Goal: Entertainment & Leisure: Consume media (video, audio)

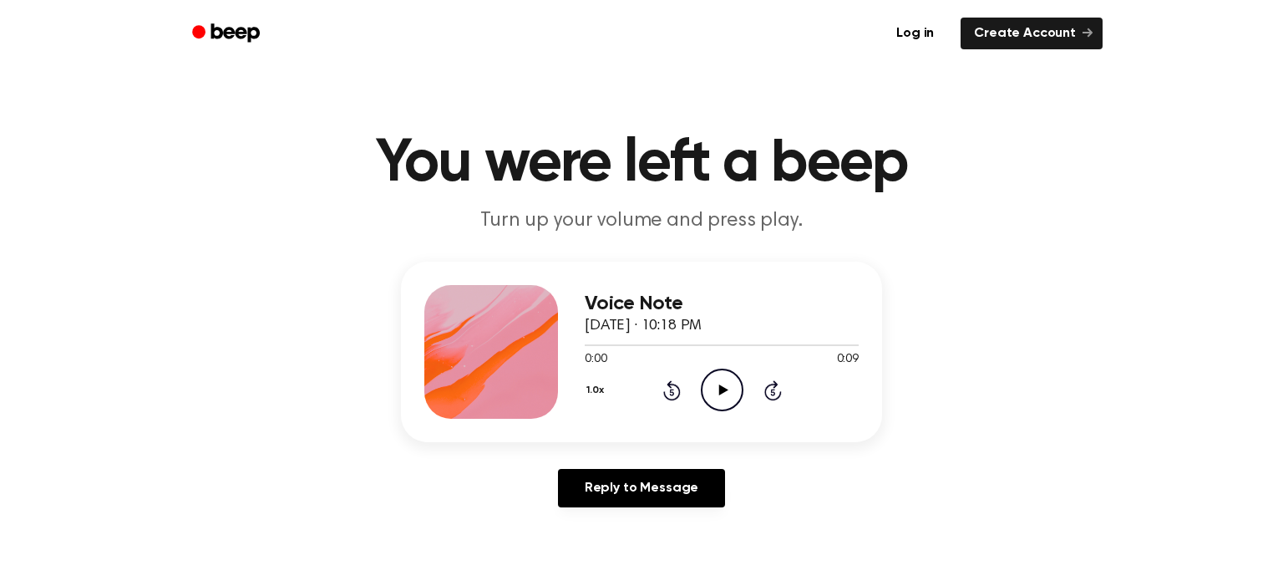
click at [719, 392] on icon "Play Audio" at bounding box center [722, 389] width 43 height 43
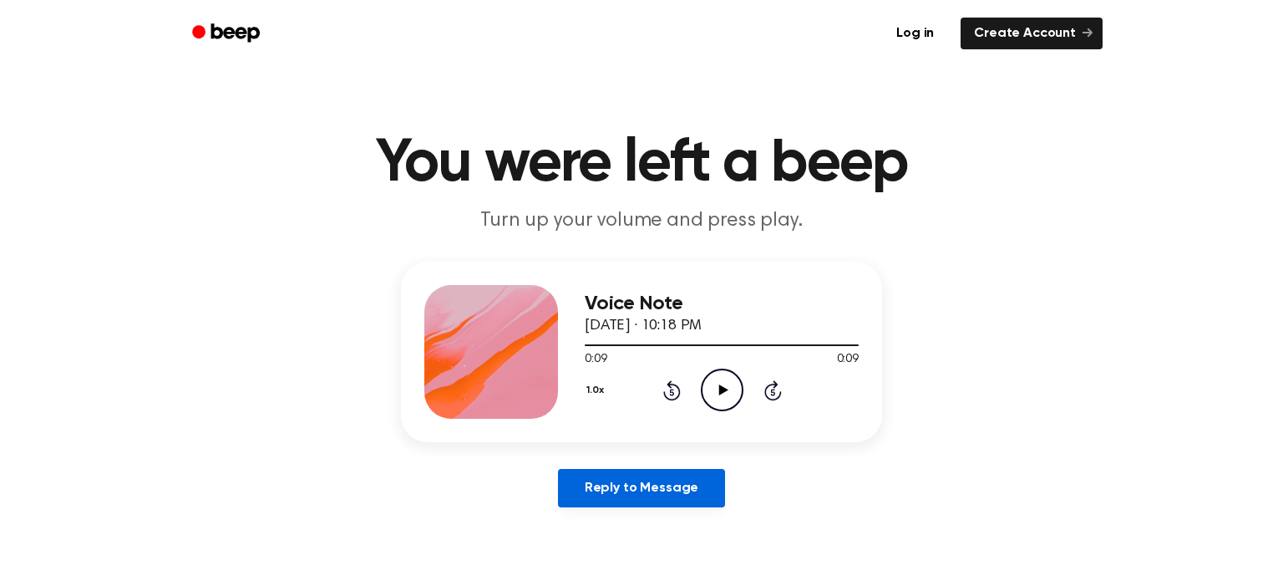
click at [613, 498] on link "Reply to Message" at bounding box center [641, 488] width 167 height 38
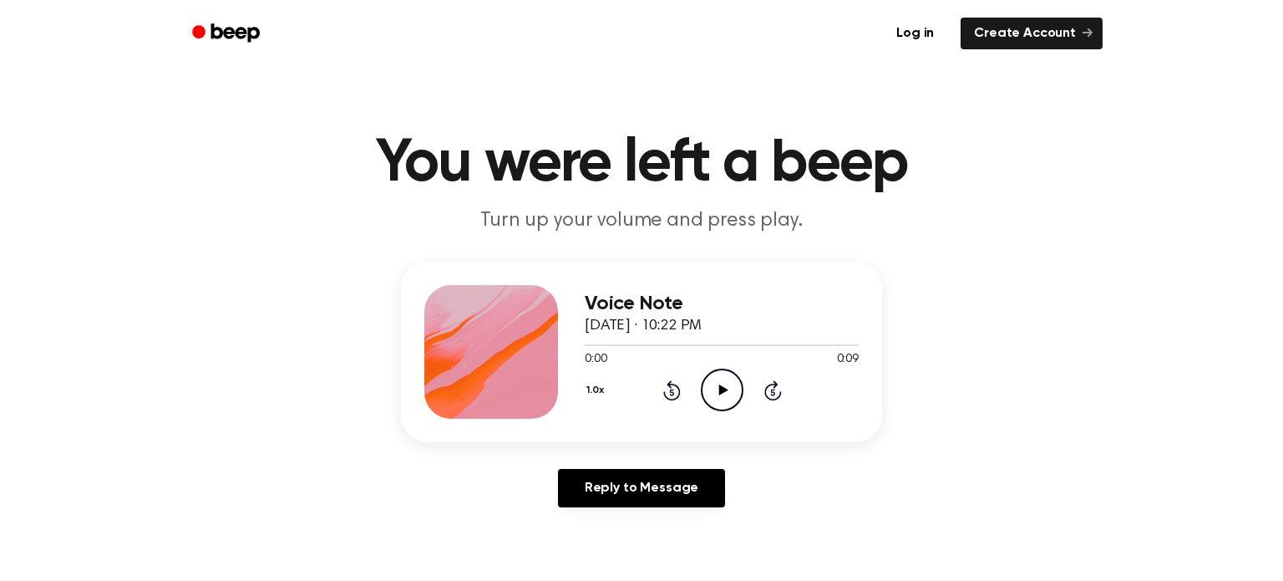
click at [708, 402] on icon "Play Audio" at bounding box center [722, 389] width 43 height 43
click at [718, 403] on icon "Play Audio" at bounding box center [722, 389] width 43 height 43
